Goal: Register for event/course

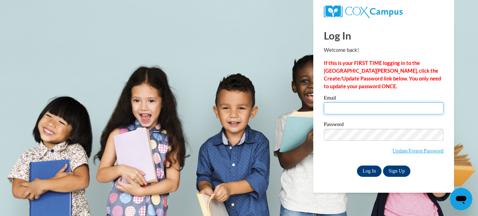
type input "jasminem@ymcaatlanta.org"
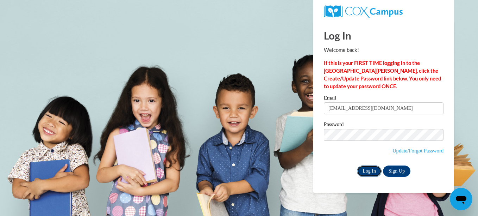
click at [370, 169] on input "Log In" at bounding box center [369, 170] width 25 height 11
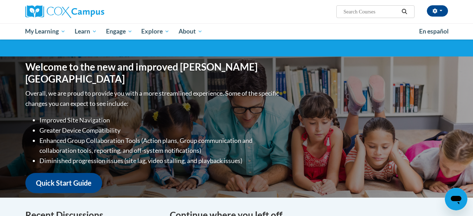
scroll to position [1, 0]
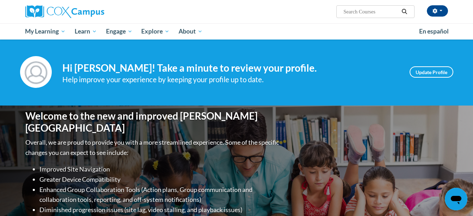
click at [370, 16] on span "Search Search..." at bounding box center [375, 11] width 78 height 13
click at [368, 12] on input "Search..." at bounding box center [371, 11] width 56 height 8
type input "implicit bias in education"
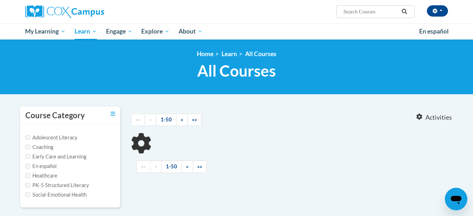
type input "implicit bias in education"
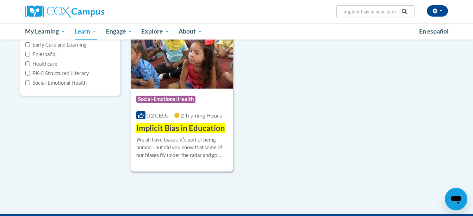
scroll to position [117, 0]
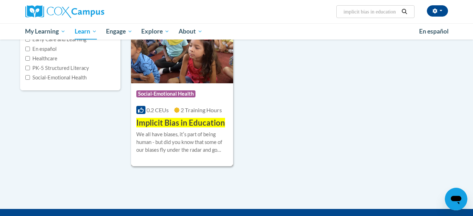
click at [187, 105] on div "Course Category: Social-Emotional Health 0.2 CEUs 2 Training Hours COURSE Impli…" at bounding box center [182, 105] width 102 height 45
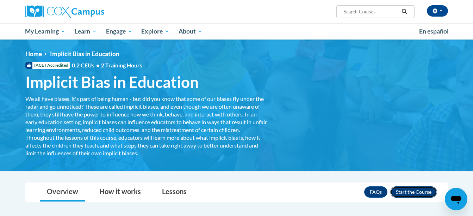
click at [412, 193] on button "Enroll" at bounding box center [413, 191] width 47 height 11
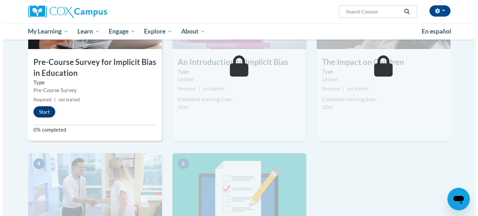
scroll to position [213, 0]
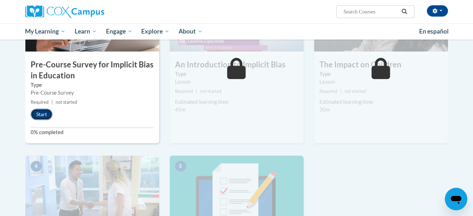
click at [48, 117] on button "Start" at bounding box center [42, 113] width 22 height 11
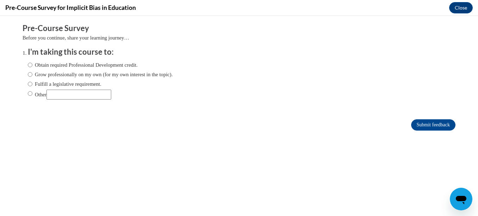
scroll to position [0, 0]
click at [50, 64] on label "Obtain required Professional Development credit." at bounding box center [83, 65] width 110 height 8
click at [32, 64] on input "Obtain required Professional Development credit." at bounding box center [30, 65] width 5 height 8
radio input "true"
click at [411, 127] on input "Submit feedback" at bounding box center [433, 124] width 44 height 11
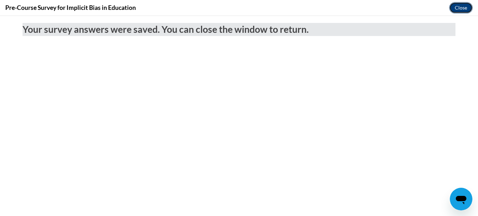
click at [463, 5] on button "Close" at bounding box center [461, 7] width 24 height 11
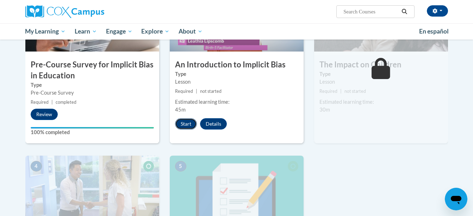
click at [188, 124] on button "Start" at bounding box center [186, 123] width 22 height 11
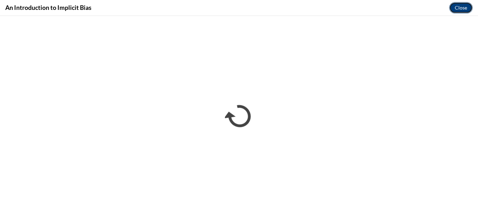
click at [460, 11] on button "Close" at bounding box center [461, 7] width 24 height 11
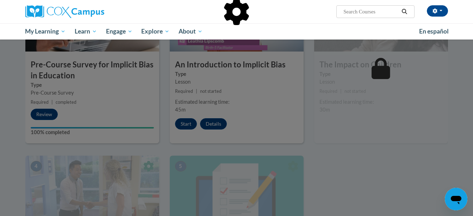
click at [401, 162] on div at bounding box center [236, 108] width 473 height 216
